Goal: Check status: Check status

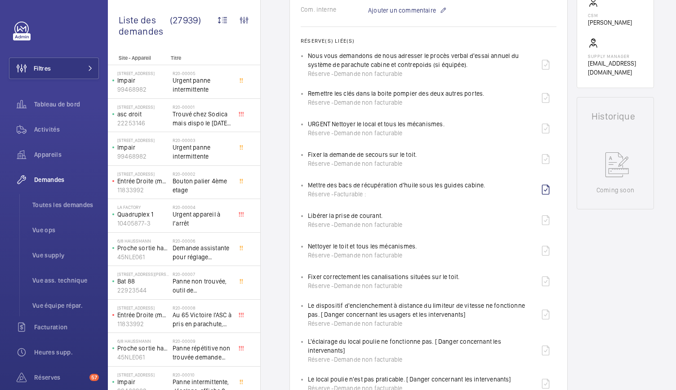
scroll to position [308, 0]
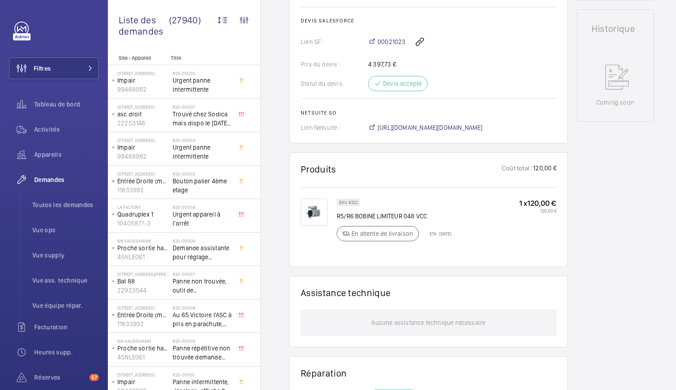
scroll to position [409, 0]
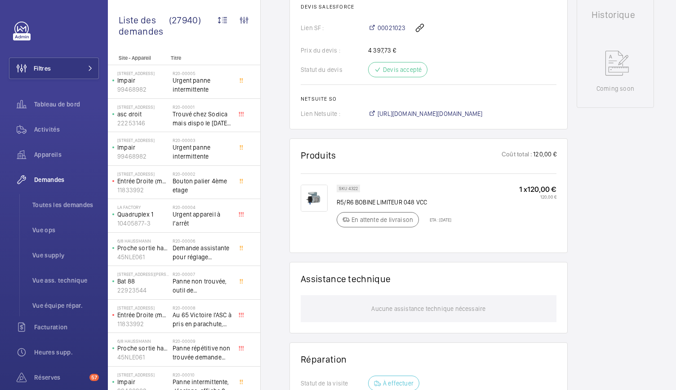
click at [314, 200] on img at bounding box center [314, 198] width 27 height 27
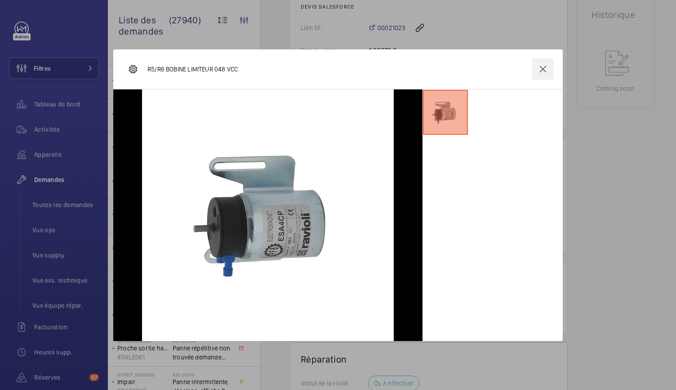
click at [546, 74] on wm-front-icon-button at bounding box center [543, 69] width 22 height 22
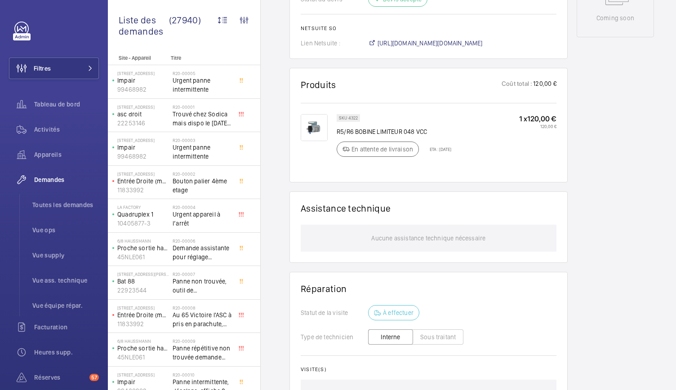
scroll to position [430, 0]
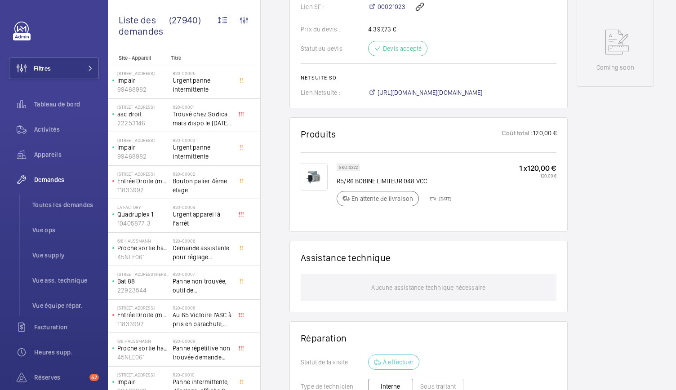
click at [311, 178] on img at bounding box center [314, 177] width 27 height 27
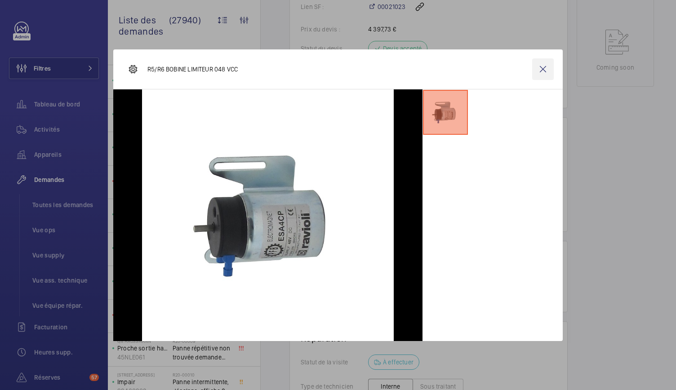
click at [545, 66] on wm-front-icon-button at bounding box center [543, 69] width 22 height 22
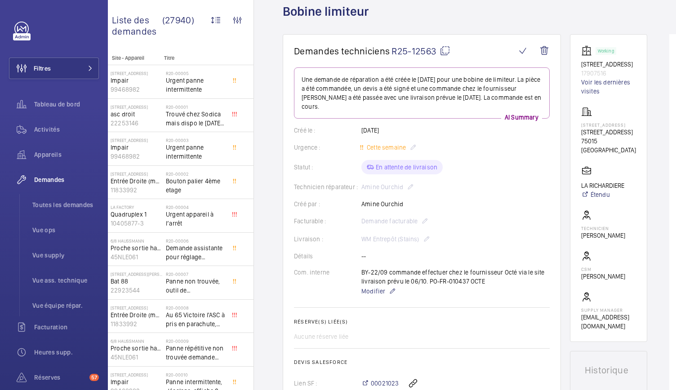
scroll to position [0, 0]
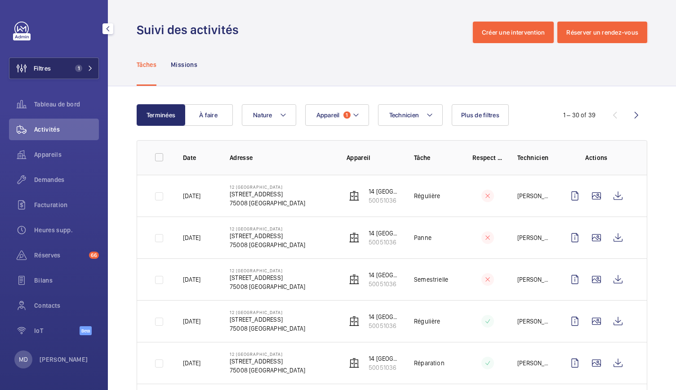
click at [85, 73] on button "Filtres 1" at bounding box center [54, 69] width 90 height 22
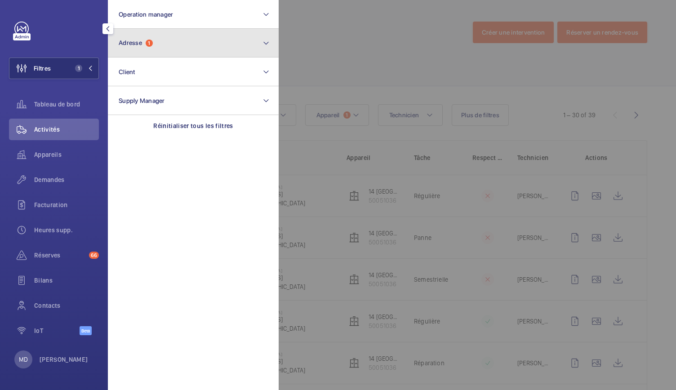
click at [156, 51] on button "Adresse 1" at bounding box center [193, 43] width 171 height 29
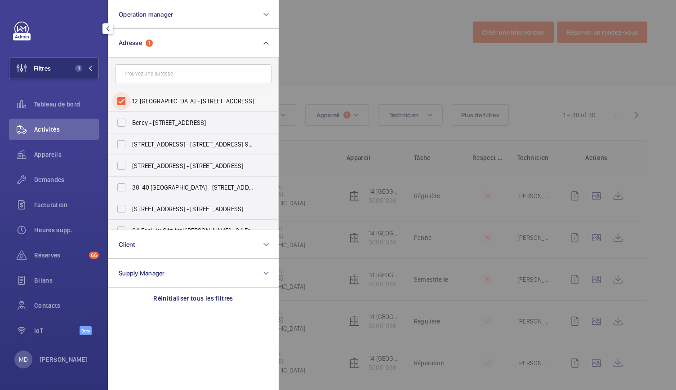
click at [122, 97] on input "12 ROME - 12/14 RUE DE ROME, PARIS 75008" at bounding box center [121, 101] width 18 height 18
checkbox input "false"
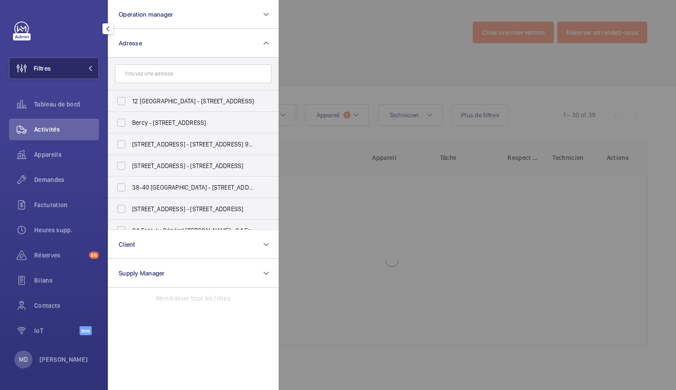
click at [85, 68] on span at bounding box center [87, 68] width 11 height 5
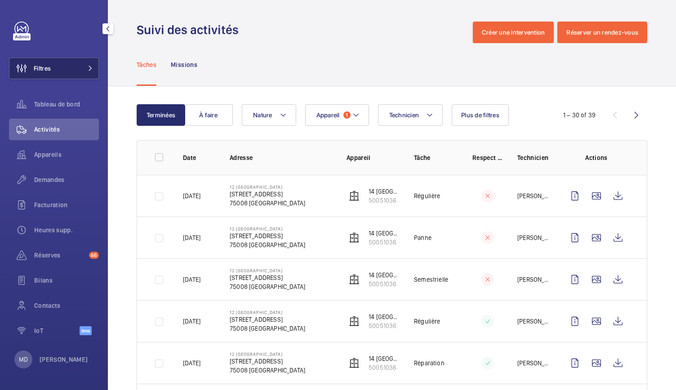
click at [84, 66] on span at bounding box center [87, 68] width 11 height 5
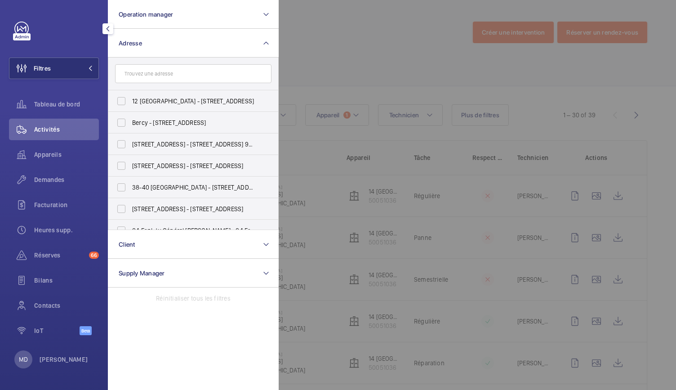
click at [362, 42] on div at bounding box center [617, 195] width 676 height 390
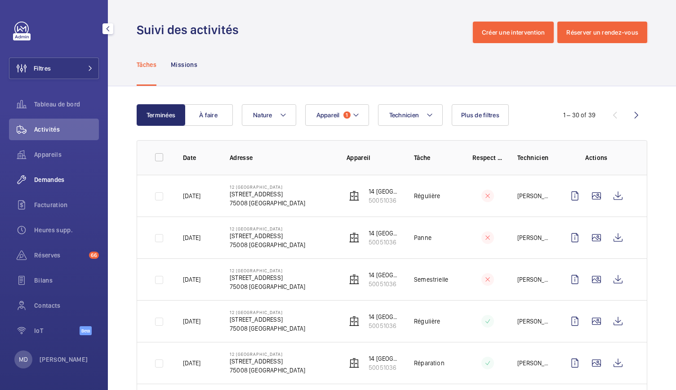
click at [46, 184] on div "Demandes" at bounding box center [54, 180] width 90 height 22
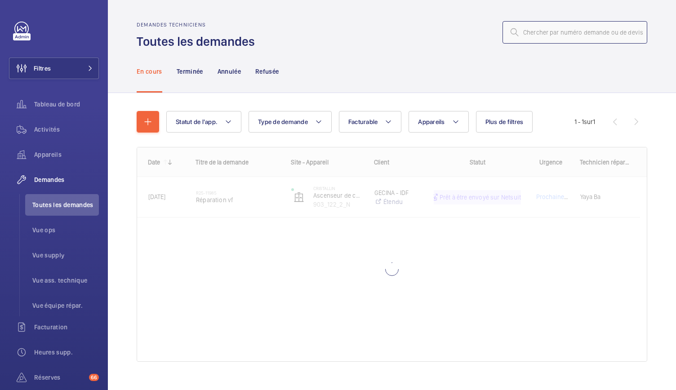
click at [531, 31] on input "text" at bounding box center [574, 32] width 145 height 22
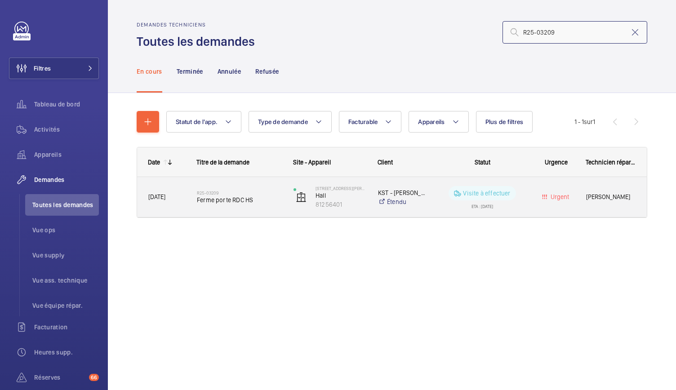
type input "R25-03209"
click at [235, 198] on span "Ferme porte RDC HS" at bounding box center [239, 199] width 85 height 9
